Goal: Communication & Community: Ask a question

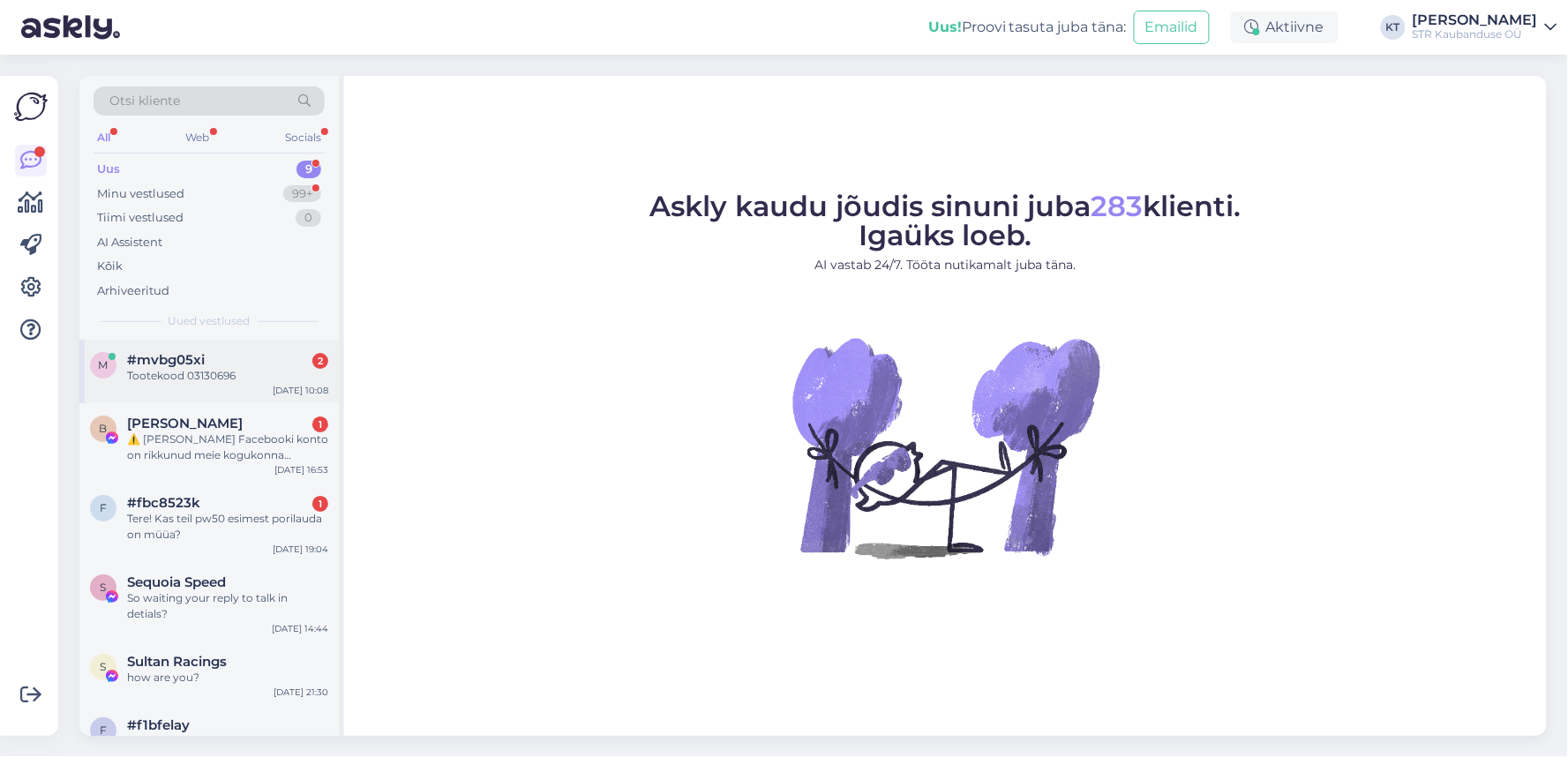
click at [169, 386] on div "m #mvbg05xi 2 Tootekood 03130696 [DATE] 10:08" at bounding box center [208, 372] width 260 height 63
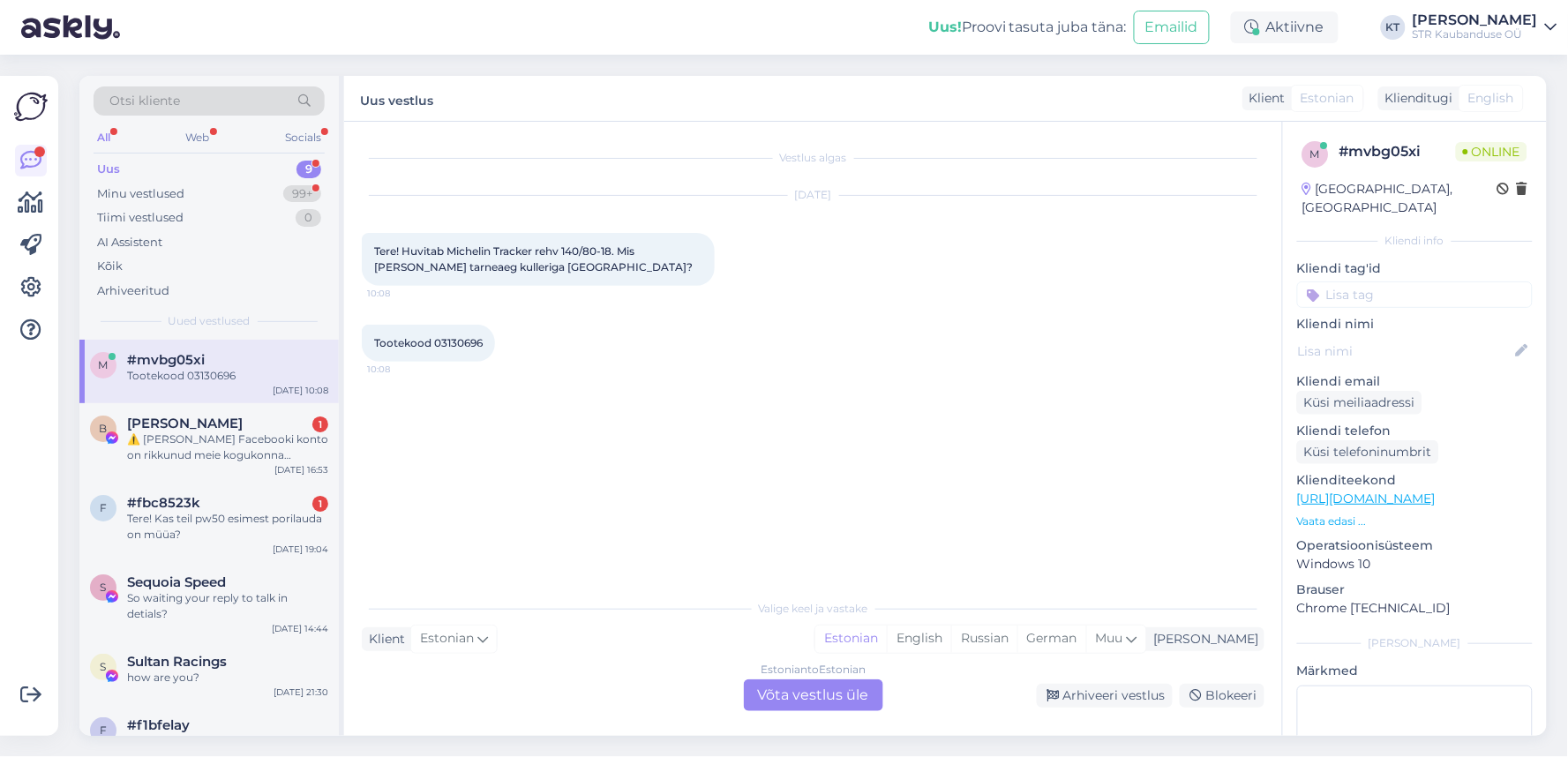
click at [447, 340] on span "Tootekood 03130696" at bounding box center [429, 342] width 109 height 13
copy div "03130696 10:08"
click at [837, 702] on div "Estonian to Estonian Võta vestlus üle" at bounding box center [813, 696] width 139 height 32
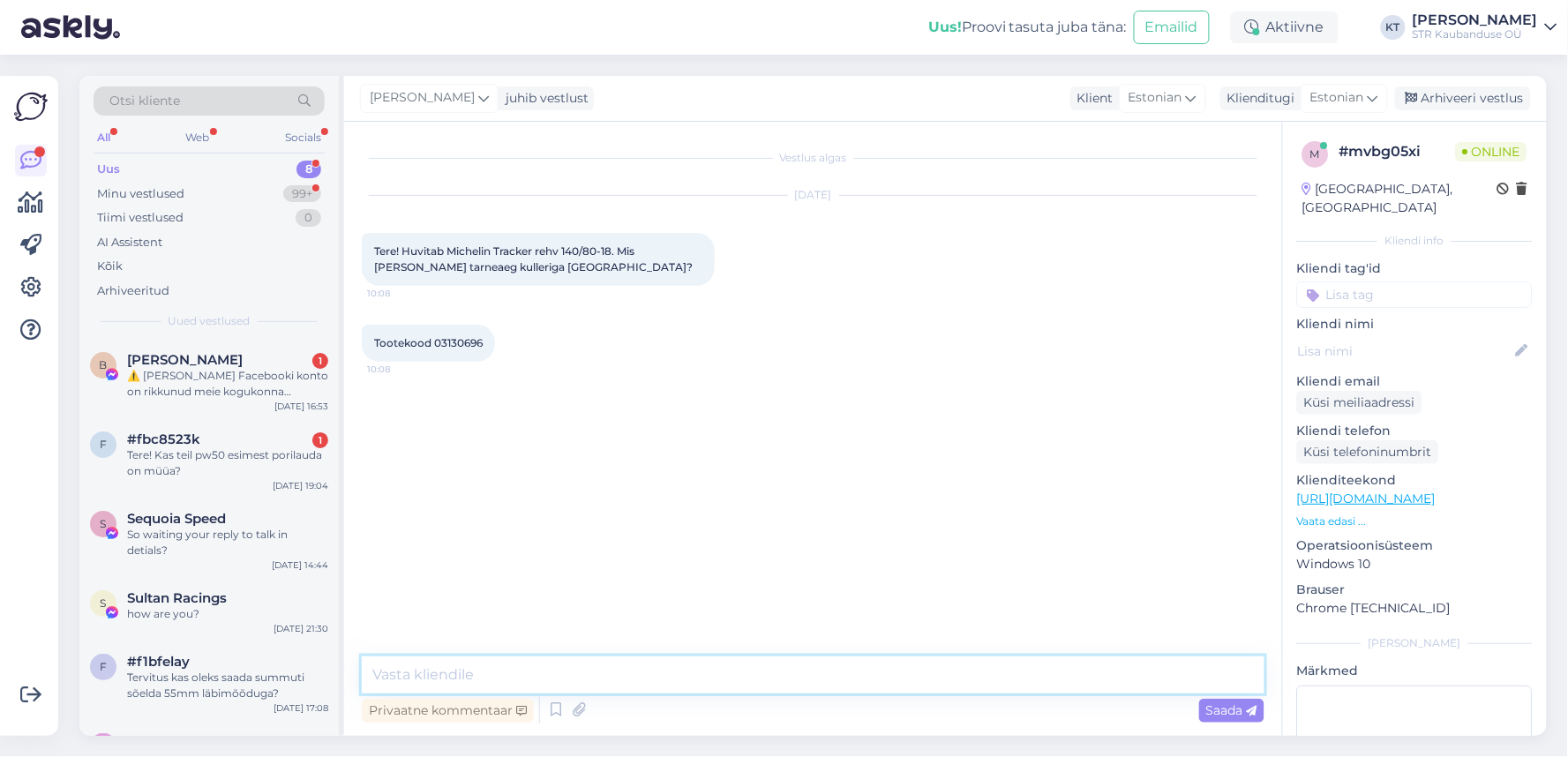
click at [473, 664] on textarea at bounding box center [813, 675] width 903 height 38
type textarea "tere"
type textarea "[PERSON_NAME] saaksite kolmapäeval kätte"
